Goal: Task Accomplishment & Management: Manage account settings

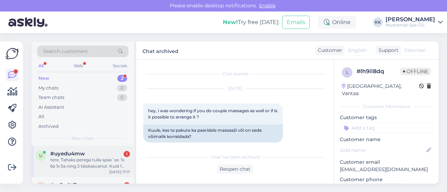
scroll to position [61, 0]
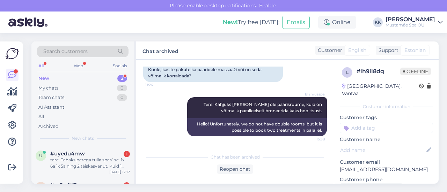
click at [414, 23] on div "Mustamäe Spa OÜ" at bounding box center [411, 25] width 50 height 6
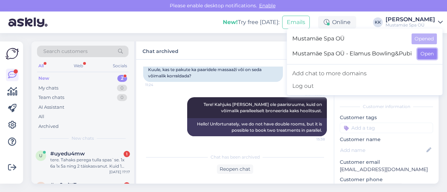
click at [423, 53] on button "Open" at bounding box center [427, 54] width 20 height 11
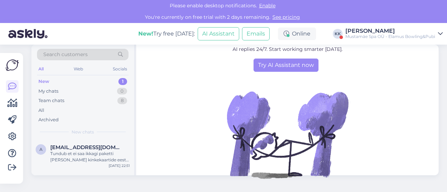
scroll to position [13, 0]
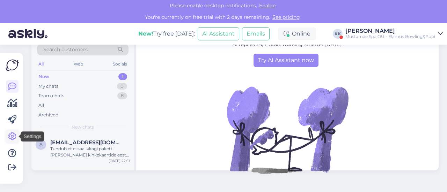
click at [10, 141] on icon at bounding box center [12, 137] width 8 height 8
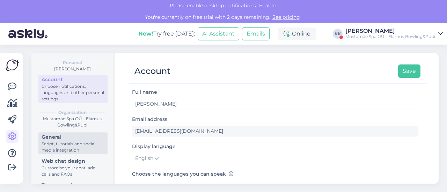
scroll to position [94, 0]
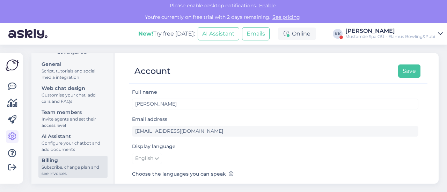
click at [56, 169] on div "Subscribe, change plan and see invoices" at bounding box center [73, 171] width 63 height 13
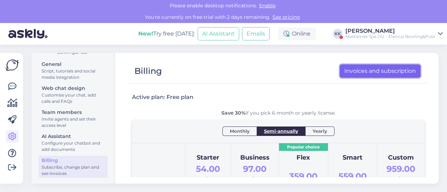
click at [365, 73] on link "Invoices and subscription" at bounding box center [380, 71] width 81 height 13
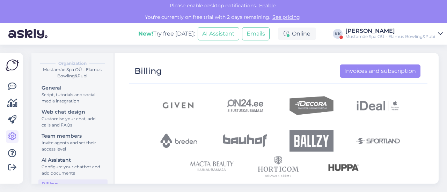
scroll to position [299, 0]
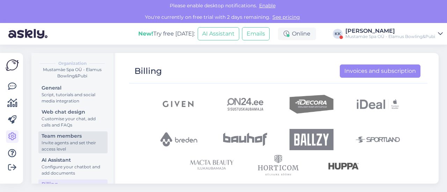
click at [74, 141] on div "Invite agents and set their access level" at bounding box center [73, 146] width 63 height 13
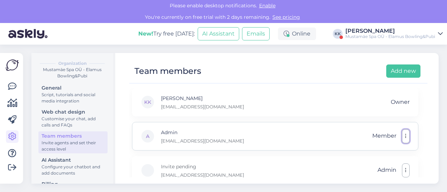
click at [403, 136] on button "button" at bounding box center [406, 137] width 8 height 14
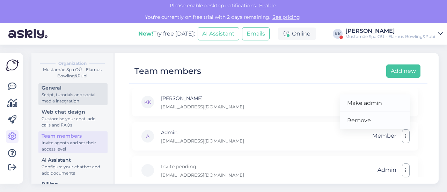
click at [51, 94] on div "Script, tutorials and social media integration" at bounding box center [73, 98] width 63 height 13
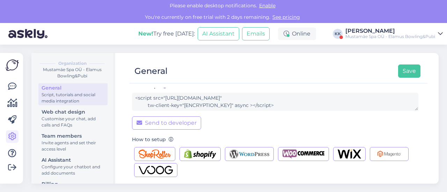
scroll to position [105, 0]
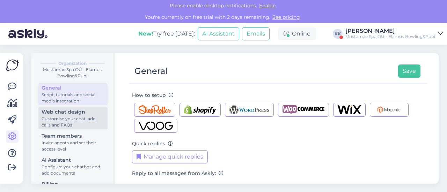
click at [70, 122] on div "Customise your chat, add calls and FAQs" at bounding box center [73, 122] width 63 height 13
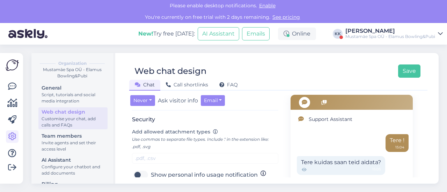
scroll to position [279, 0]
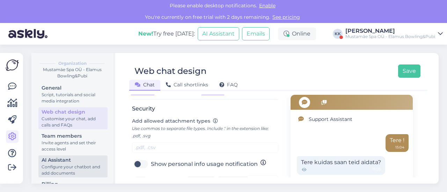
click at [73, 172] on div "Configure your chatbot and add documents" at bounding box center [73, 170] width 63 height 13
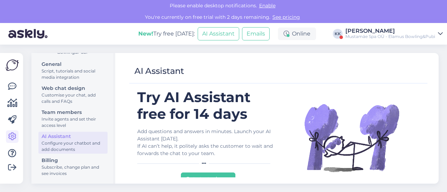
scroll to position [24, 0]
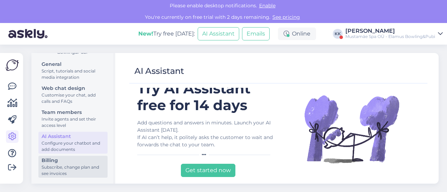
click at [61, 163] on div "Billing" at bounding box center [73, 160] width 63 height 7
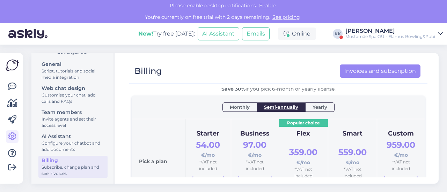
scroll to position [35, 0]
